Goal: Task Accomplishment & Management: Complete application form

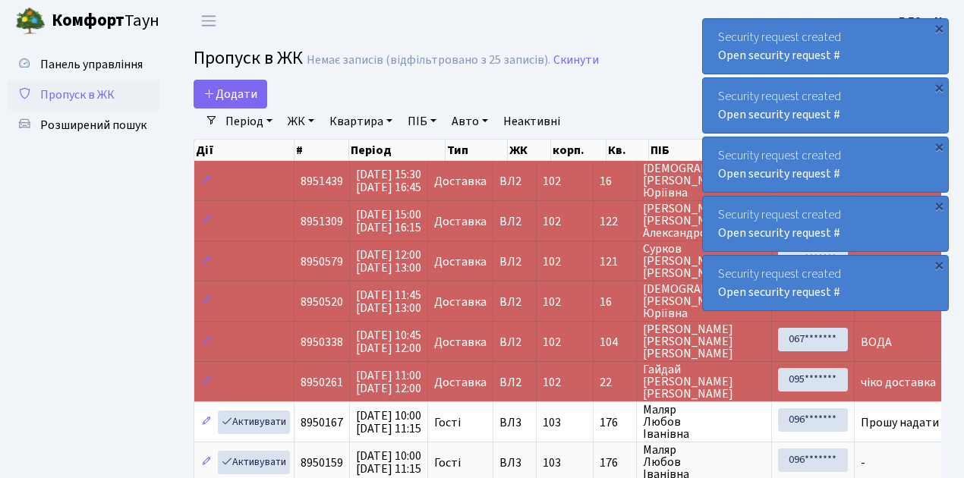
select select "25"
click at [106, 96] on span "Пропуск в ЖК" at bounding box center [77, 95] width 74 height 17
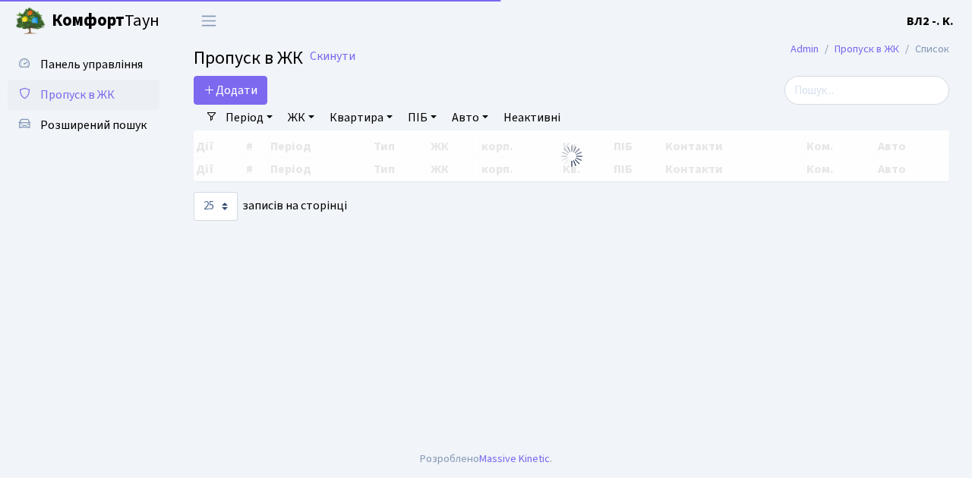
select select "25"
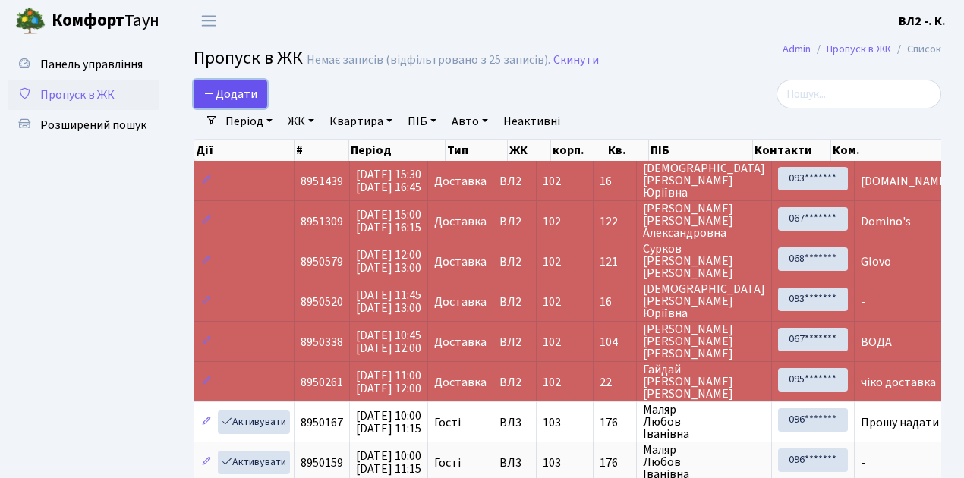
click at [239, 93] on span "Додати" at bounding box center [230, 94] width 54 height 17
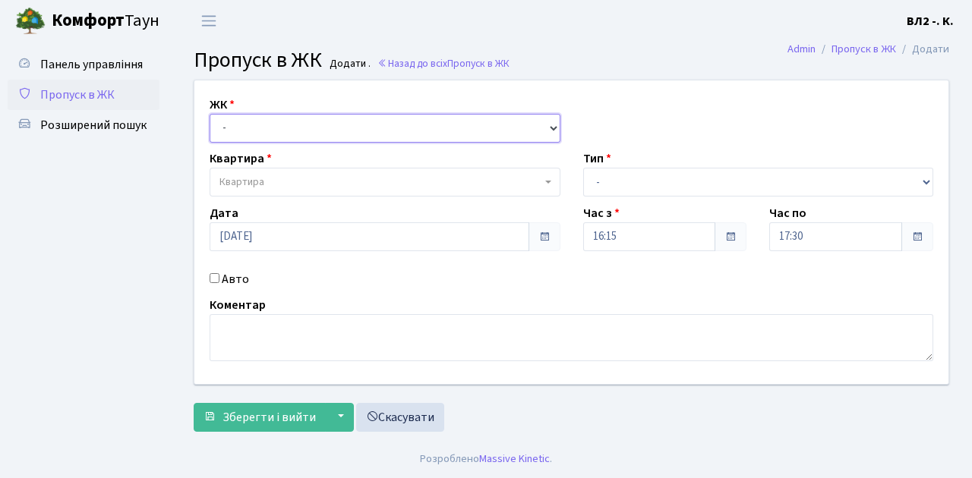
click at [241, 131] on select "- ВЛ1, Ужгородський пров., 4/1 ВЛ2, Голосіївський просп., 76 ВЛ3, пр.Голосіївсь…" at bounding box center [385, 128] width 351 height 29
select select "317"
click at [210, 114] on select "- ВЛ1, Ужгородський пров., 4/1 ВЛ2, Голосіївський просп., 76 ВЛ3, пр.Голосіївсь…" at bounding box center [385, 128] width 351 height 29
select select
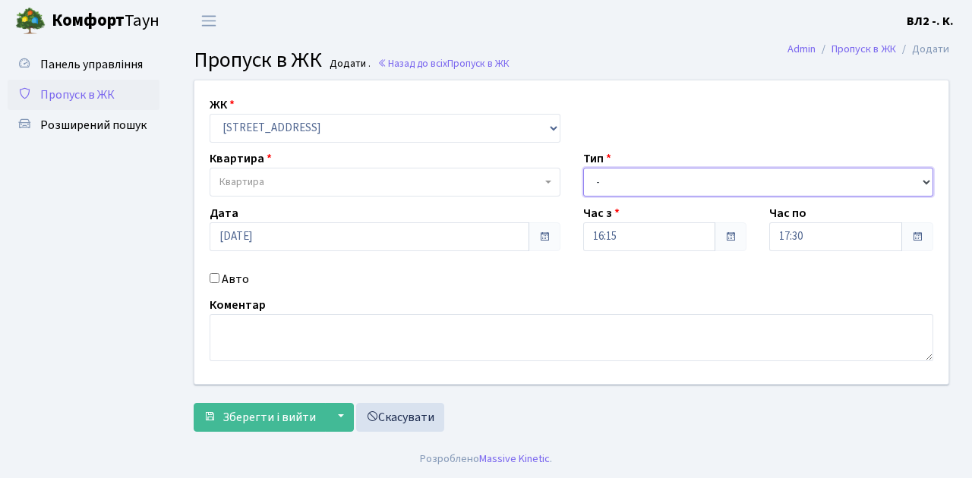
click at [603, 181] on select "- Доставка Таксі Гості Сервіс" at bounding box center [758, 182] width 351 height 29
select select "1"
click at [583, 168] on select "- Доставка Таксі Гості Сервіс" at bounding box center [758, 182] width 351 height 29
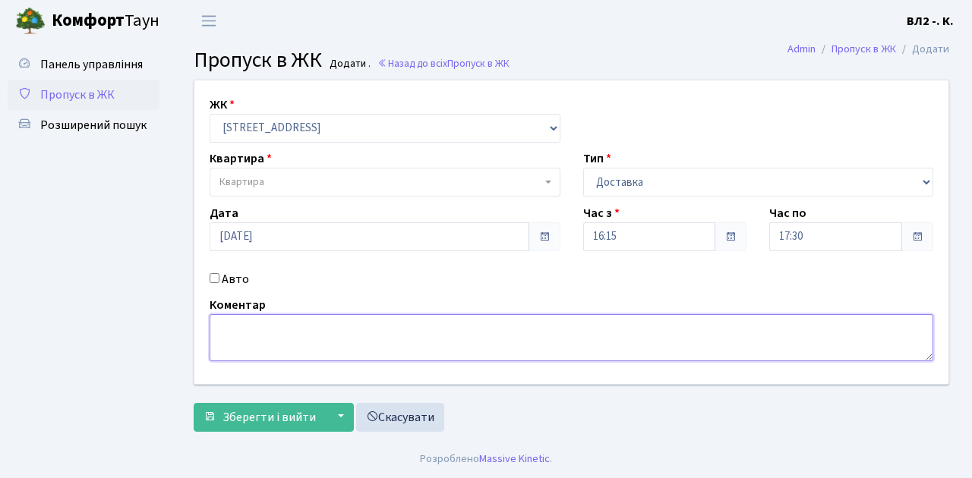
click at [225, 343] on textarea at bounding box center [572, 337] width 724 height 47
type textarea "Glovo"
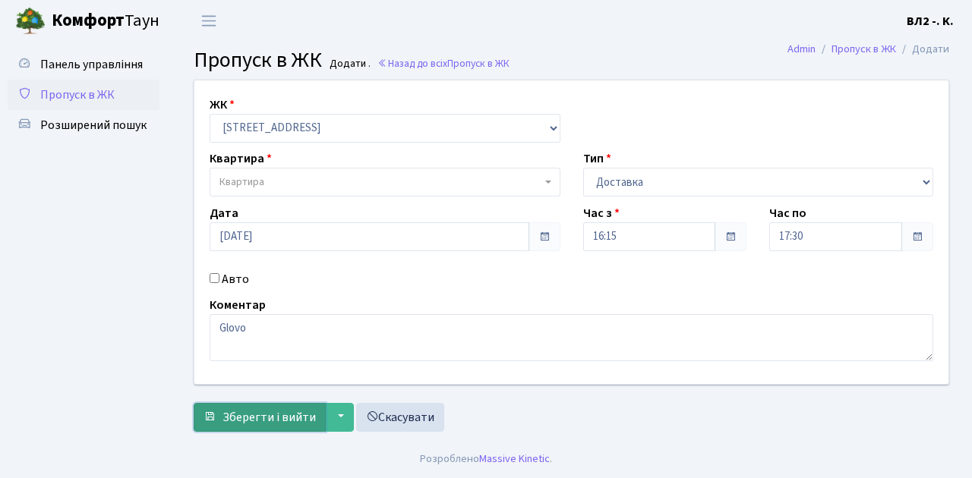
click at [266, 415] on span "Зберегти і вийти" at bounding box center [268, 417] width 93 height 17
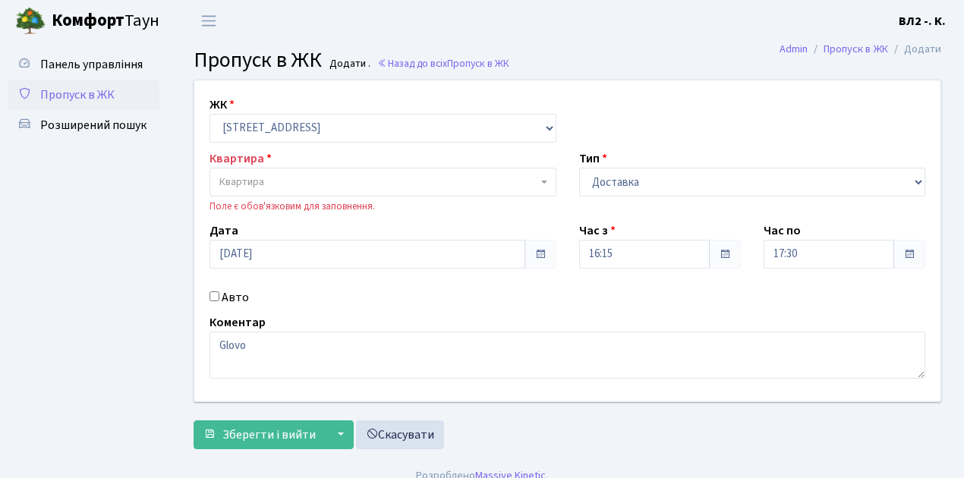
click at [277, 180] on span "Квартира" at bounding box center [378, 182] width 318 height 15
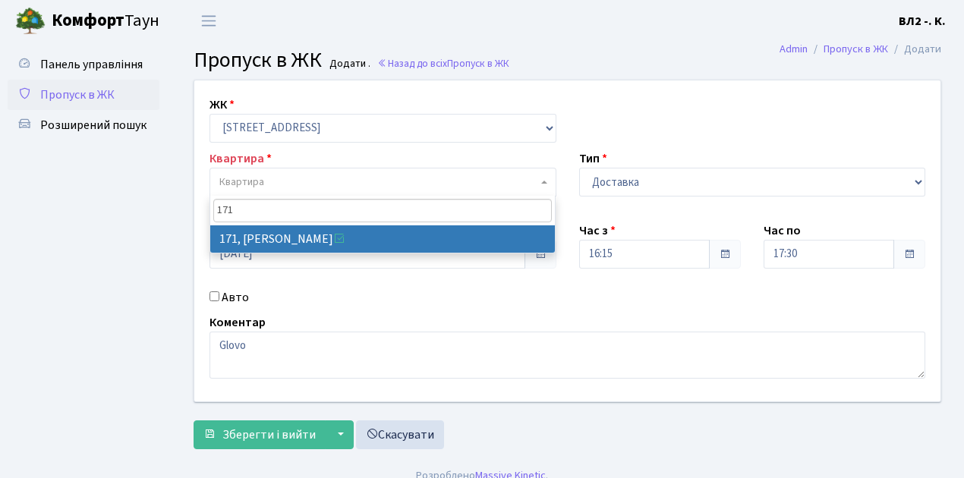
type input "171"
select select "38449"
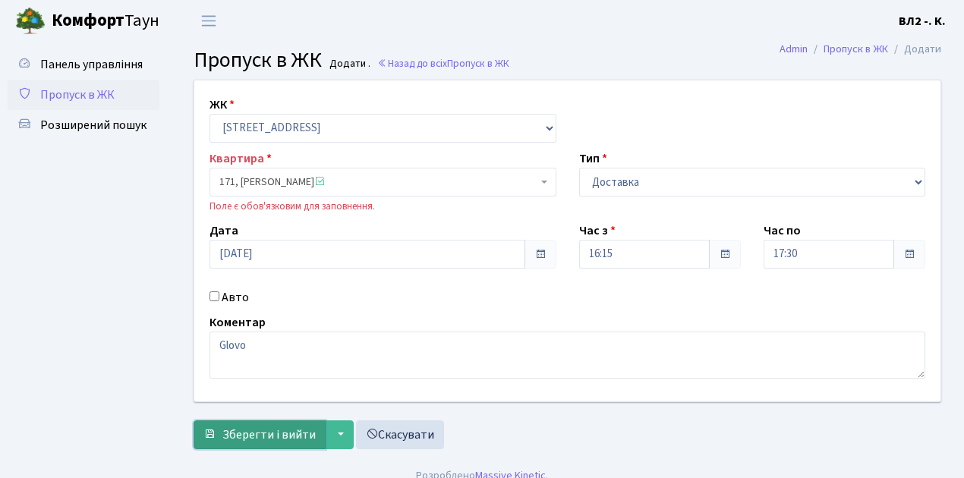
click at [282, 433] on span "Зберегти і вийти" at bounding box center [268, 435] width 93 height 17
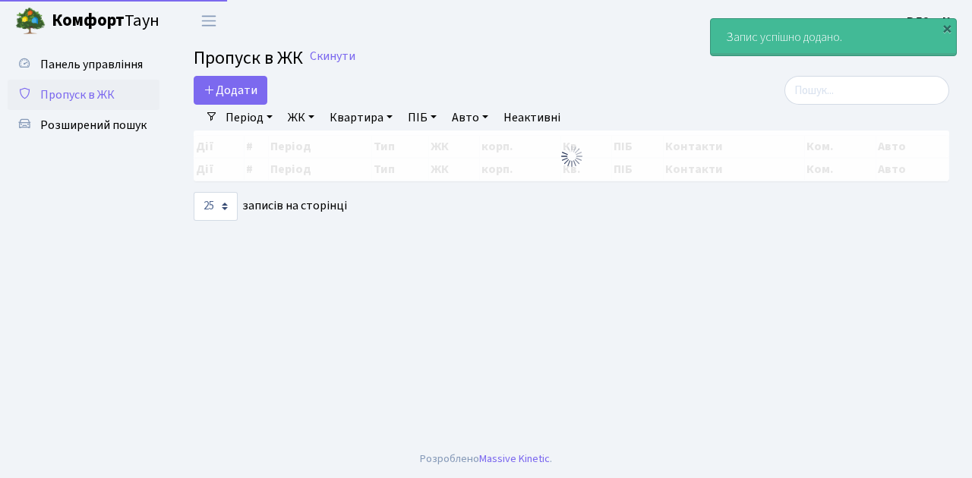
select select "25"
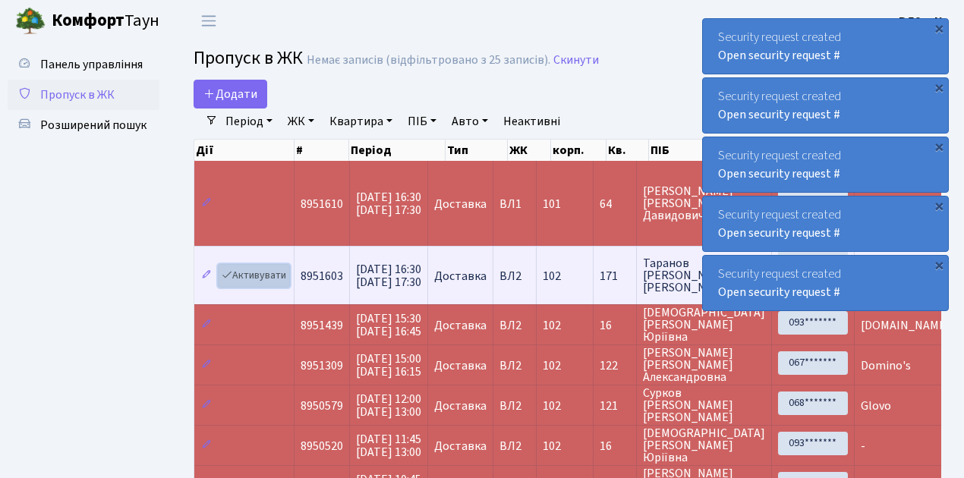
click at [235, 272] on link "Активувати" at bounding box center [254, 276] width 72 height 24
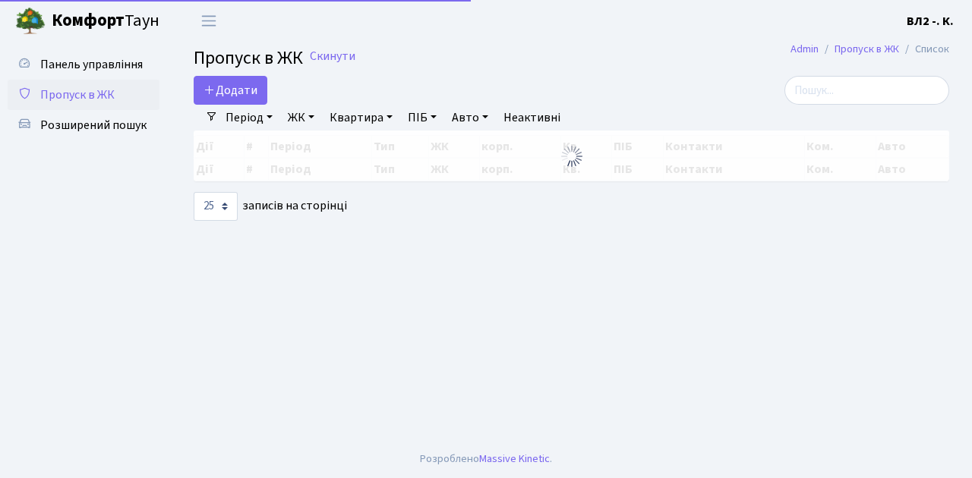
select select "25"
